Goal: Transaction & Acquisition: Purchase product/service

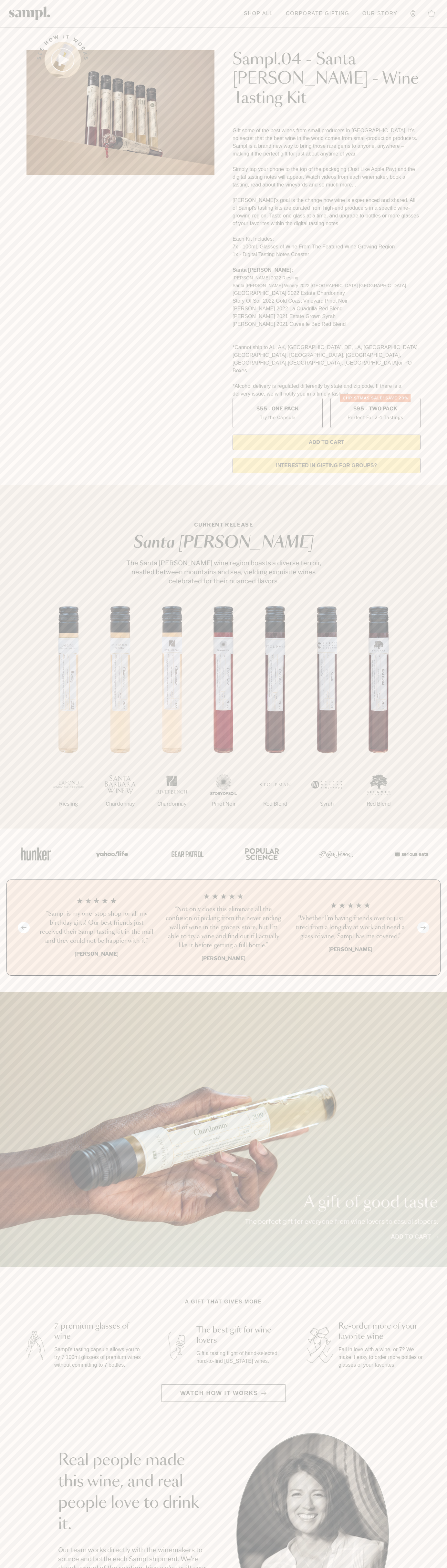
click at [375, 398] on label "Christmas SALE! Save 20% $95 - Two Pack Perfect For 2-4 Tastings" at bounding box center [375, 413] width 90 height 30
click at [429, 1] on header "Toggle navigation menu Shop All Corporate Gifting Our Story Account Story Shop …" at bounding box center [224, 13] width 447 height 27
click at [442, 1298] on section "A gift that gives more 7 premium glasses of wine Sampl's tasting capsule allows…" at bounding box center [224, 1349] width 447 height 104
click at [409, 1567] on html "Skip to main content Toggle navigation menu Shop All Corporate Gifting Our Stor…" at bounding box center [224, 1304] width 447 height 2608
click at [30, 916] on div "Previous slide Next slide “Not only does this eliminate all the confusion of pi…" at bounding box center [224, 928] width 434 height 96
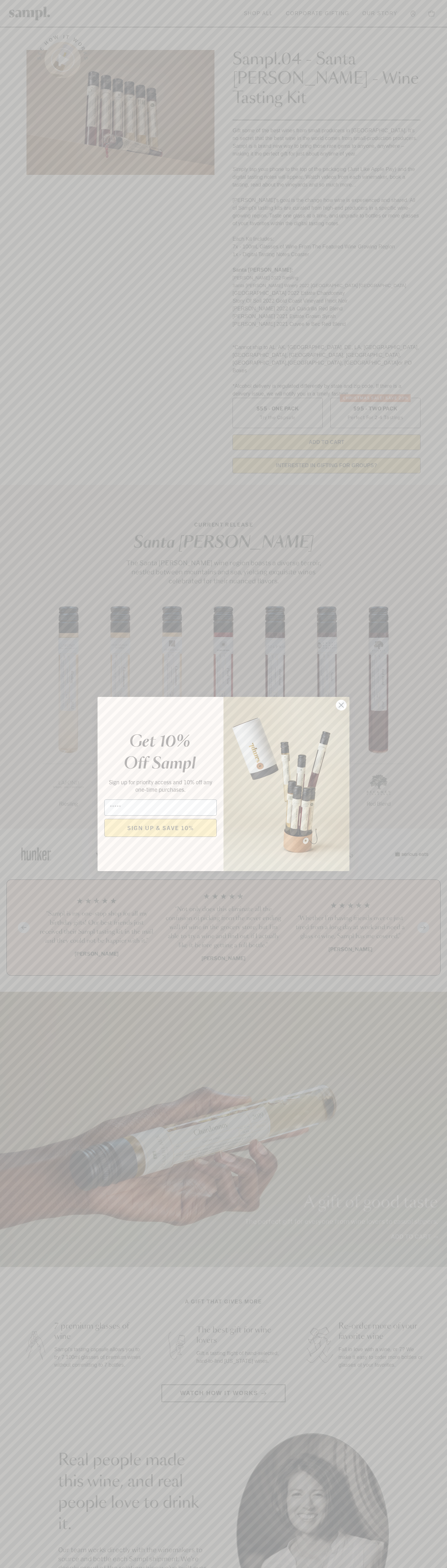
click at [341, 705] on icon "Close dialog" at bounding box center [341, 705] width 4 height 4
